Goal: Transaction & Acquisition: Purchase product/service

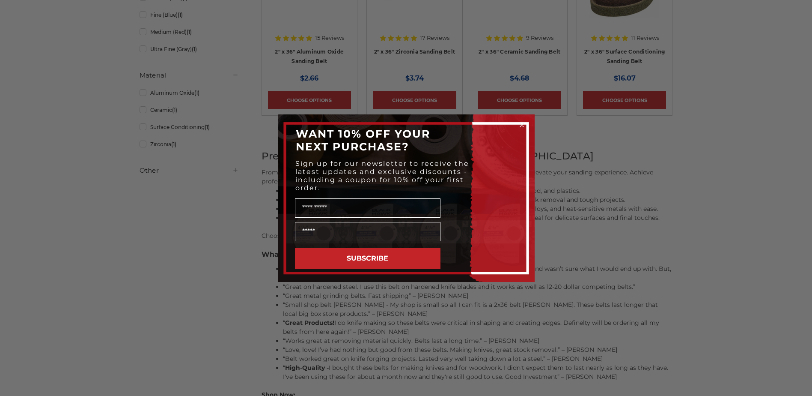
scroll to position [257, 0]
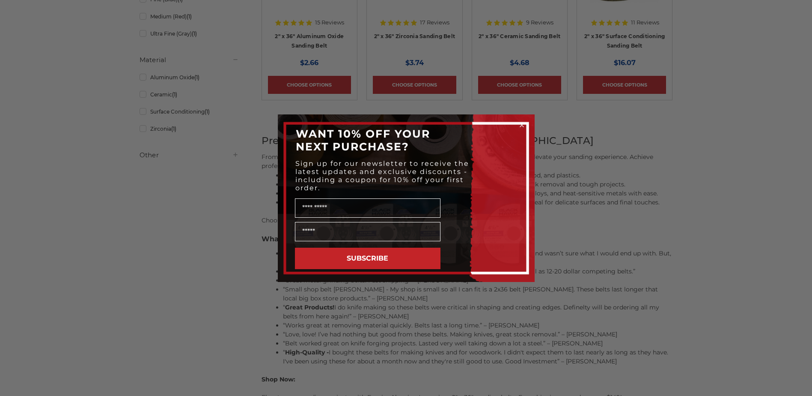
click at [521, 124] on icon "Close dialog" at bounding box center [521, 124] width 3 height 3
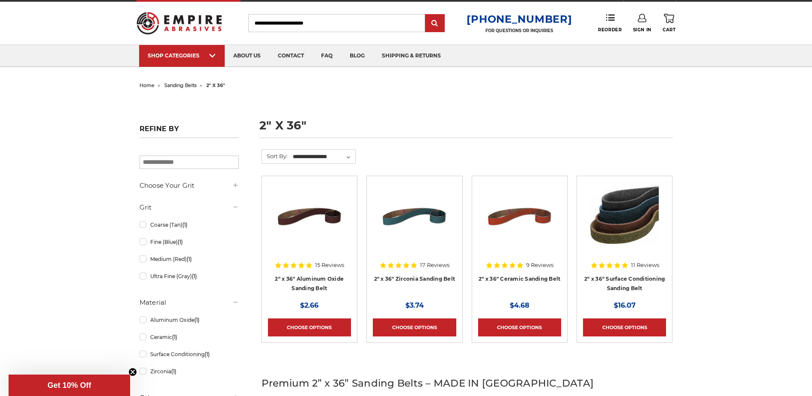
scroll to position [0, 0]
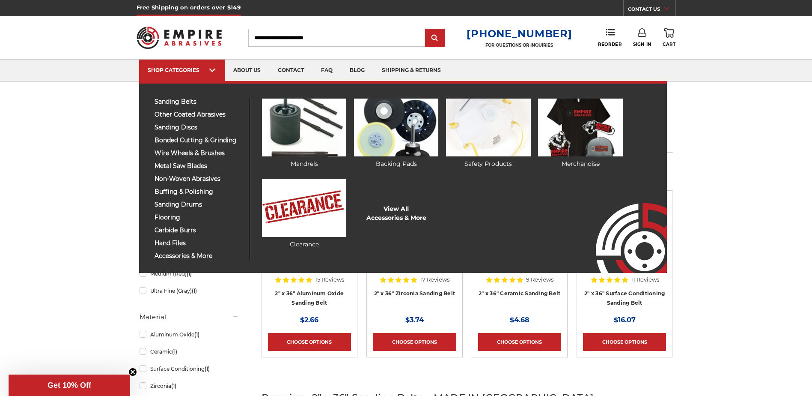
click at [304, 242] on link "Clearance" at bounding box center [304, 214] width 84 height 70
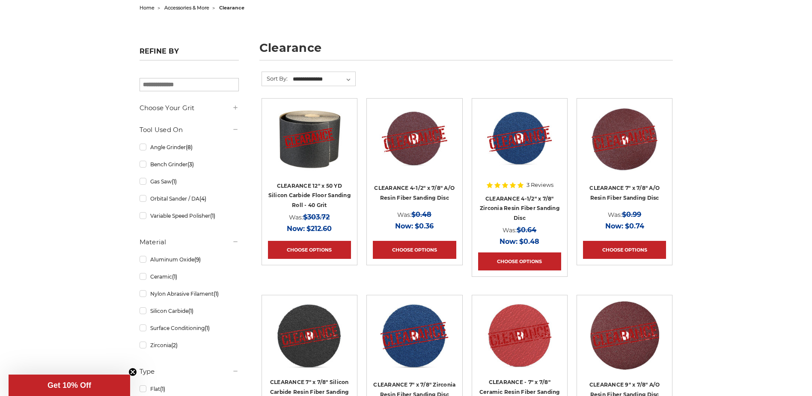
scroll to position [86, 0]
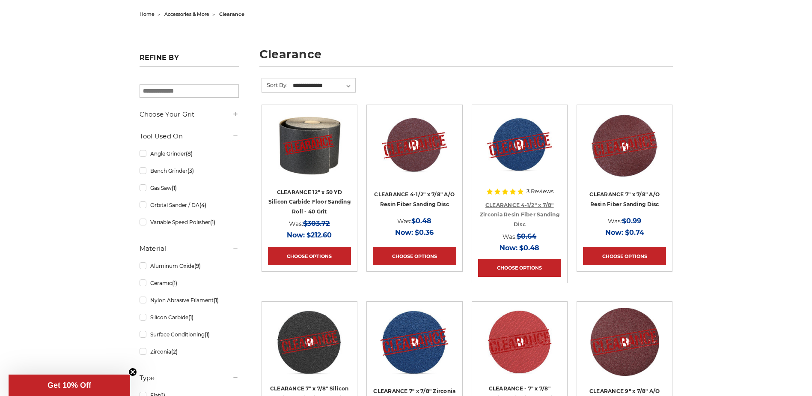
click at [522, 211] on link "CLEARANCE 4-1/2" x 7/8" Zirconia Resin Fiber Sanding Disc" at bounding box center [520, 215] width 80 height 26
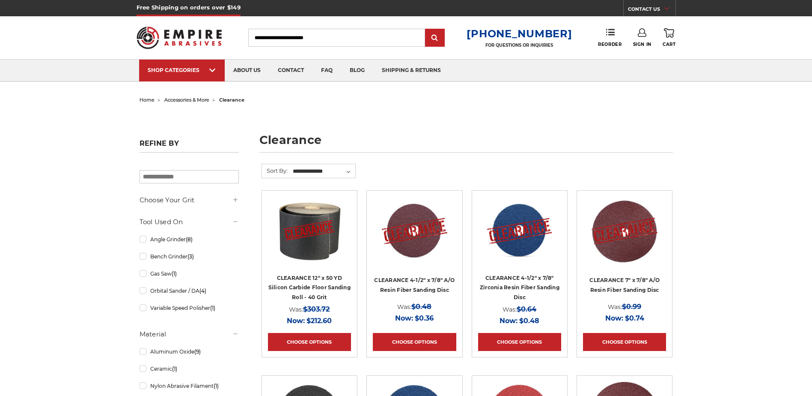
scroll to position [86, 0]
